Goal: Task Accomplishment & Management: Use online tool/utility

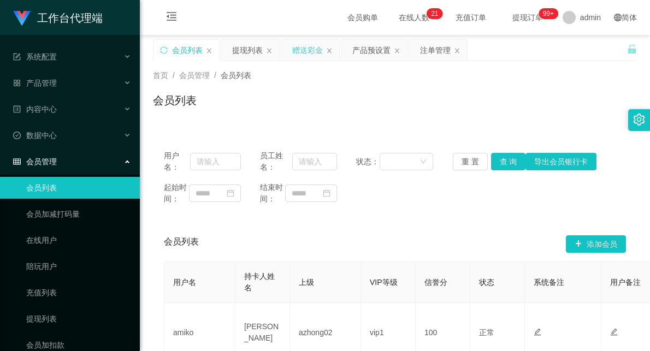
click at [310, 48] on div "赠送彩金" at bounding box center [307, 50] width 31 height 21
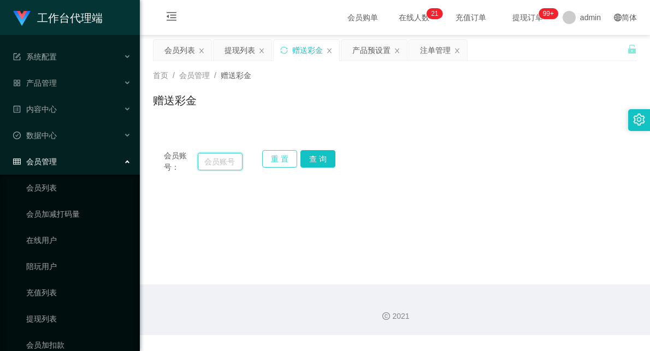
drag, startPoint x: 219, startPoint y: 162, endPoint x: 275, endPoint y: 167, distance: 56.5
click at [219, 162] on input "text" at bounding box center [220, 161] width 45 height 17
paste input "87752734"
click at [321, 161] on button "查 询" at bounding box center [318, 158] width 35 height 17
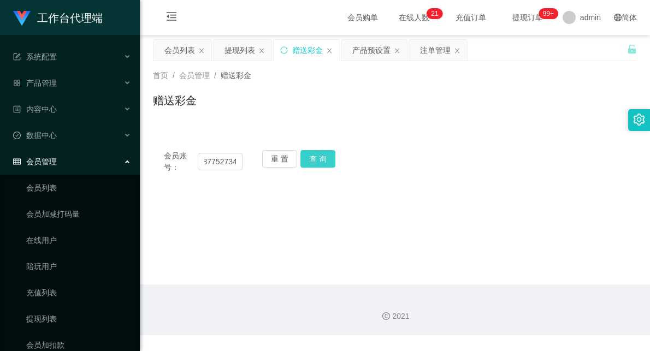
scroll to position [0, 0]
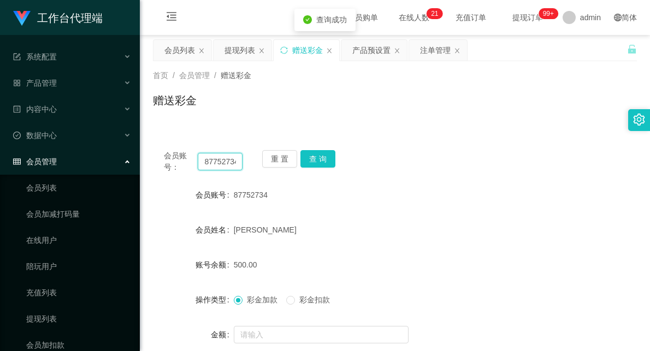
click at [225, 165] on input "87752734" at bounding box center [220, 161] width 45 height 17
paste input "EvonYoon"
type input "EvonYoon"
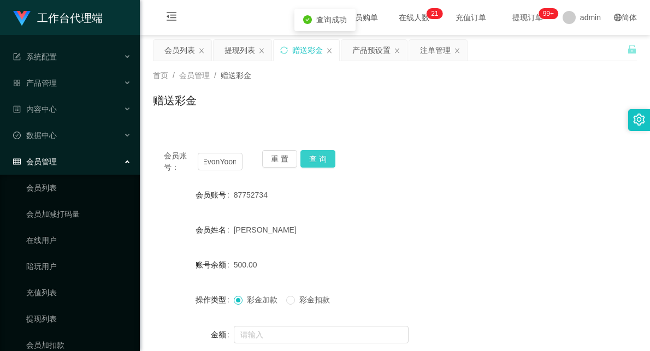
click at [308, 160] on button "查 询" at bounding box center [318, 158] width 35 height 17
click at [376, 57] on div "产品预设置" at bounding box center [372, 50] width 38 height 21
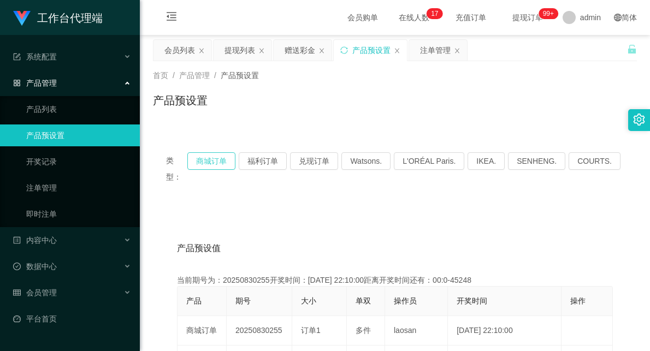
click at [226, 163] on button "商城订单" at bounding box center [211, 161] width 48 height 17
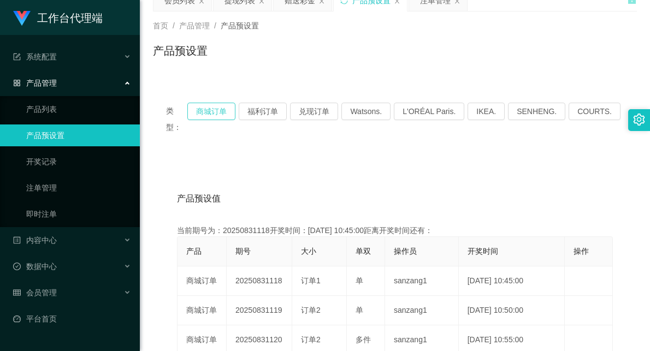
scroll to position [61, 0]
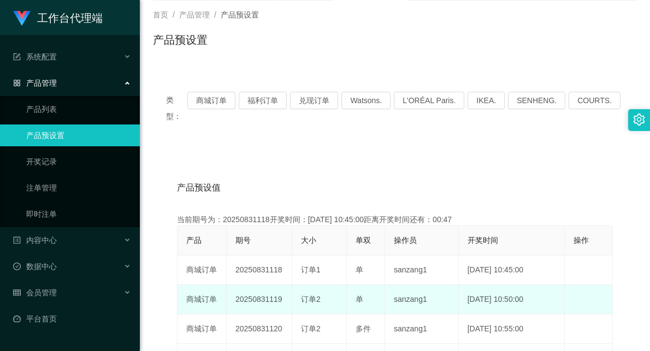
drag, startPoint x: 292, startPoint y: 285, endPoint x: 336, endPoint y: 281, distance: 43.9
click at [336, 285] on tr "商城订单 20250831119 订单2 单 sanzang1 [DATE] 10:50:00 编 辑 限制投注" at bounding box center [396, 300] width 436 height 30
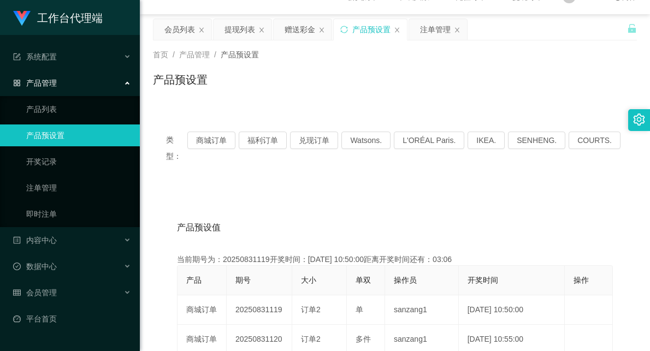
scroll to position [0, 0]
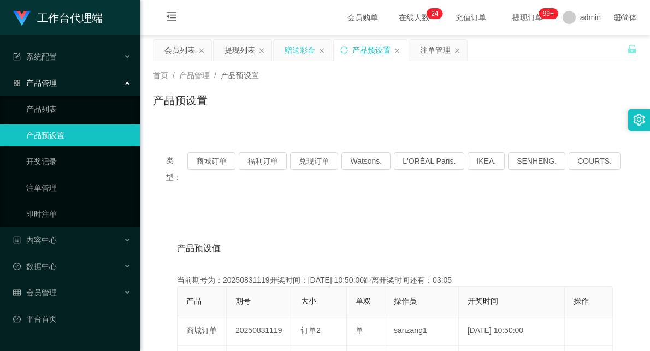
click at [297, 46] on div "赠送彩金" at bounding box center [300, 50] width 31 height 21
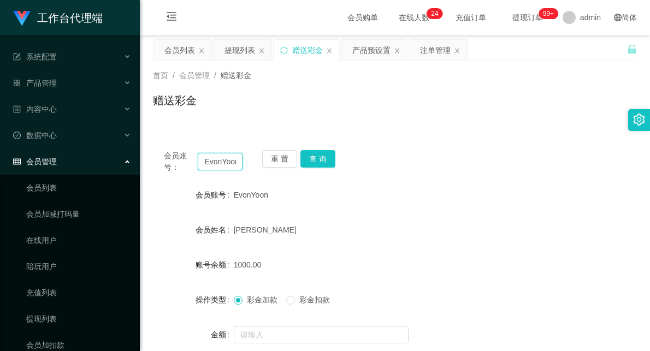
click at [219, 157] on input "EvonYoon" at bounding box center [220, 161] width 45 height 17
click at [219, 159] on input "EvonYoon" at bounding box center [220, 161] width 45 height 17
click at [307, 156] on button "查 询" at bounding box center [318, 158] width 35 height 17
click at [320, 161] on button "查 询" at bounding box center [318, 158] width 35 height 17
click at [222, 162] on input "EvonYoon" at bounding box center [220, 161] width 45 height 17
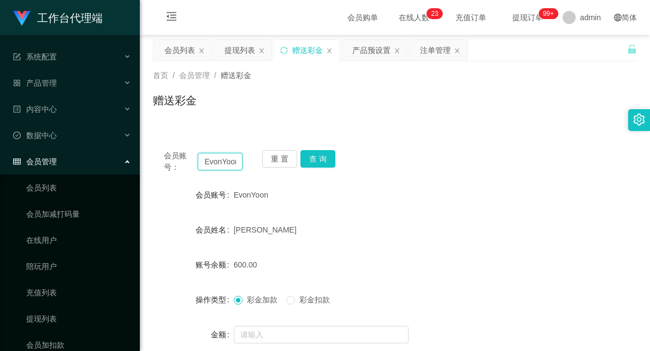
click at [222, 162] on input "EvonYoon" at bounding box center [220, 161] width 45 height 17
paste input "87752734"
click at [319, 161] on button "查 询" at bounding box center [318, 158] width 35 height 17
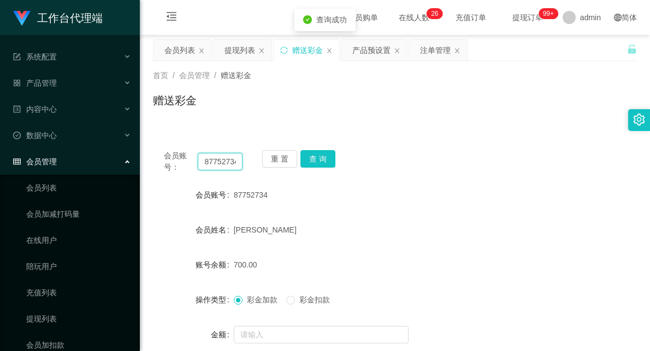
click at [230, 159] on input "87752734" at bounding box center [220, 161] width 45 height 17
paste input "EvonYoon"
type input "EvonYoon"
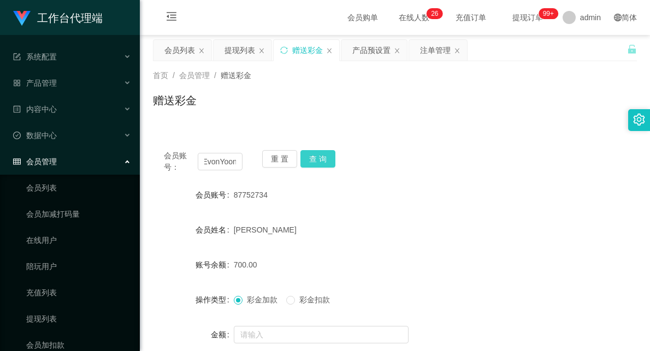
click at [315, 155] on button "查 询" at bounding box center [318, 158] width 35 height 17
click at [318, 160] on button "查 询" at bounding box center [318, 158] width 35 height 17
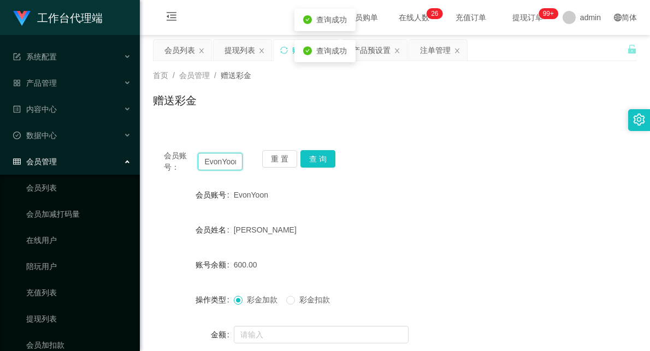
click at [224, 162] on input "EvonYoon" at bounding box center [220, 161] width 45 height 17
click at [315, 160] on button "查 询" at bounding box center [318, 158] width 35 height 17
click at [315, 160] on button "查 询" at bounding box center [324, 158] width 47 height 17
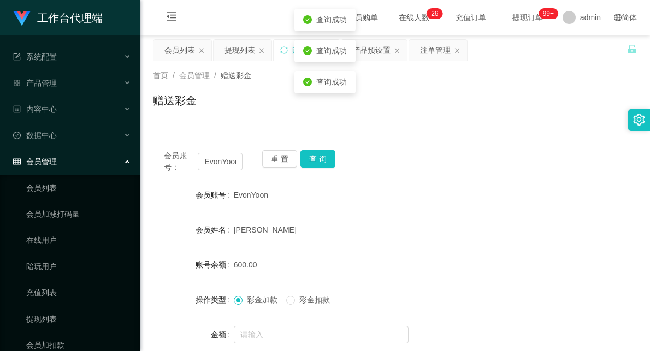
click at [418, 146] on div "会员账号： EvonYoon 重 置 查 询 会员账号 EvonYoon 会员姓名 [PERSON_NAME] 账号余额 600.00 操作类型 彩金加款 彩…" at bounding box center [395, 272] width 484 height 266
click at [435, 50] on div "注单管理" at bounding box center [435, 50] width 31 height 21
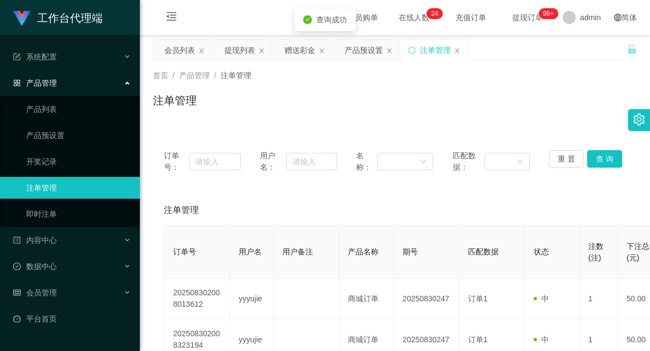
click at [242, 161] on div "订单号： 用户名： 名称： 匹配数据： 重 置 查 询" at bounding box center [395, 161] width 462 height 23
click at [220, 165] on input "text" at bounding box center [215, 161] width 52 height 17
paste input "EvonYoon"
type input "EvonYoon"
click at [588, 161] on button "查 询" at bounding box center [605, 158] width 35 height 17
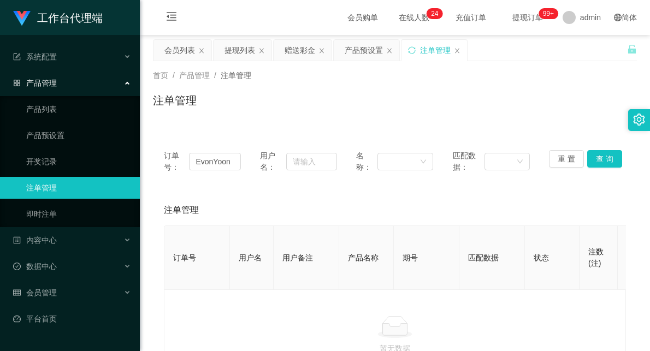
click at [206, 172] on div "订单号： EvonYoon" at bounding box center [202, 161] width 77 height 23
click at [216, 161] on input "EvonYoon" at bounding box center [215, 161] width 52 height 17
click at [306, 160] on input "text" at bounding box center [311, 161] width 51 height 17
paste input "EvonYoon"
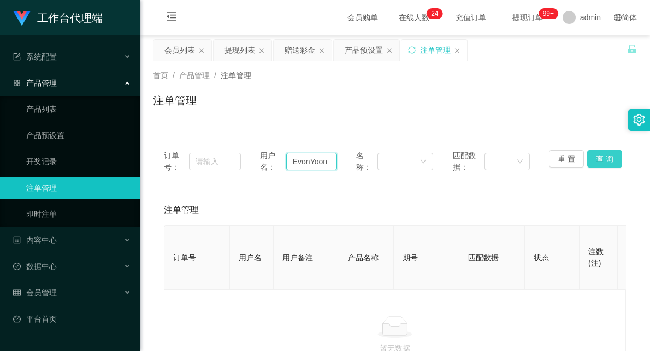
type input "EvonYoon"
click at [597, 161] on button "查 询" at bounding box center [605, 158] width 35 height 17
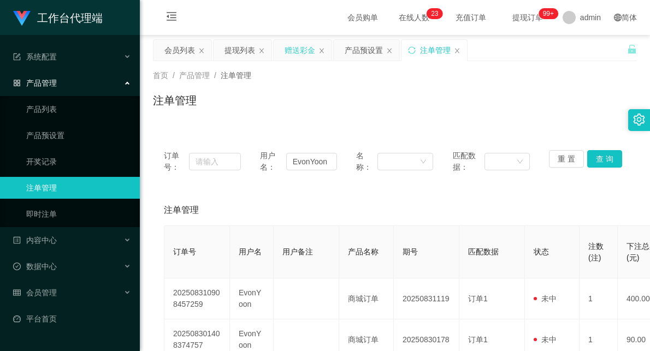
click at [292, 50] on div "赠送彩金" at bounding box center [300, 50] width 31 height 21
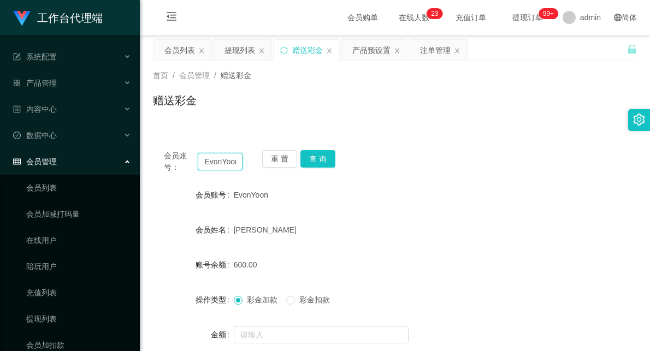
click at [215, 163] on input "EvonYoon" at bounding box center [220, 161] width 45 height 17
drag, startPoint x: 321, startPoint y: 154, endPoint x: 321, endPoint y: 161, distance: 7.1
click at [321, 154] on button "查 询" at bounding box center [318, 158] width 35 height 17
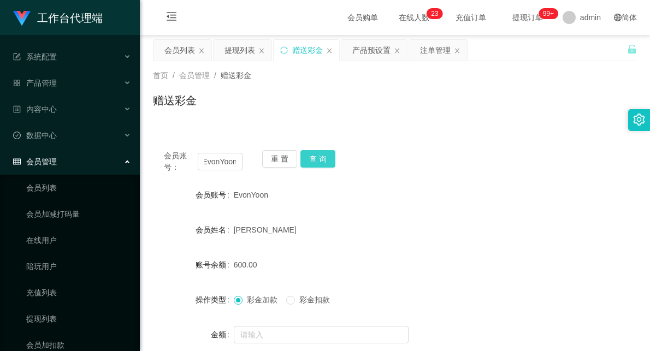
scroll to position [0, 0]
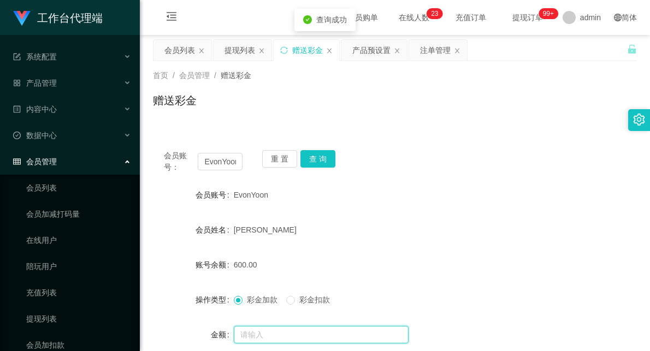
click at [277, 327] on input "text" at bounding box center [321, 334] width 175 height 17
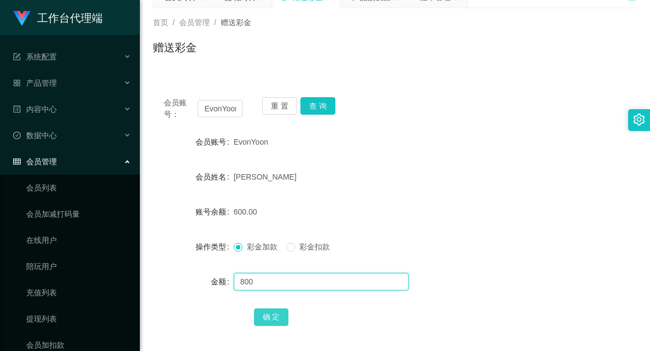
scroll to position [104, 0]
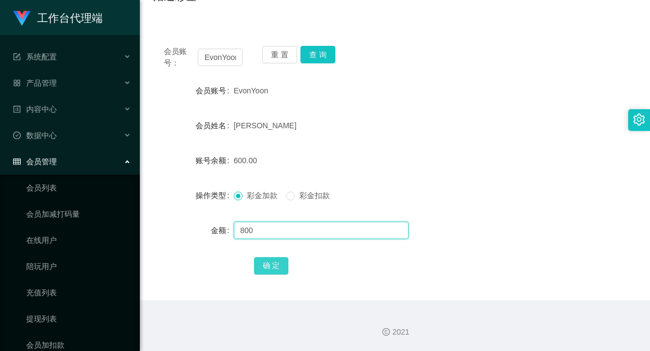
type input "800"
drag, startPoint x: 272, startPoint y: 260, endPoint x: 278, endPoint y: 263, distance: 7.1
click at [272, 260] on button "确 定" at bounding box center [271, 265] width 35 height 17
